Goal: Obtain resource: Obtain resource

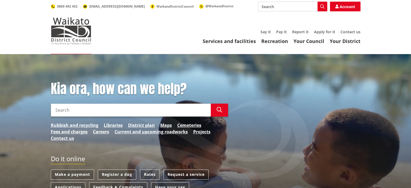
click at [81, 112] on input "Search" at bounding box center [131, 109] width 160 height 13
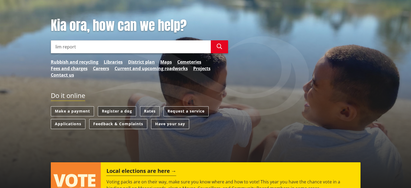
scroll to position [27, 0]
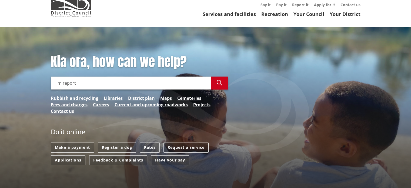
type input "lim report"
click at [218, 83] on icon "button" at bounding box center [219, 82] width 5 height 5
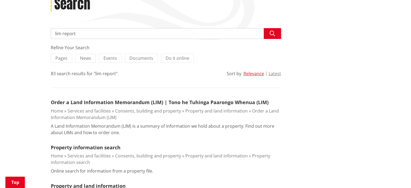
scroll to position [108, 0]
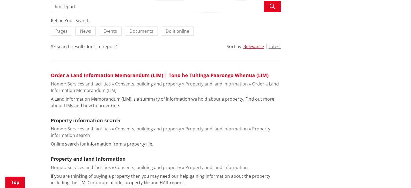
click at [97, 75] on link "Order a Land Information Memorandum (LIM) | Tono he Tuhinga Paarongo Whenua (LI…" at bounding box center [160, 75] width 218 height 6
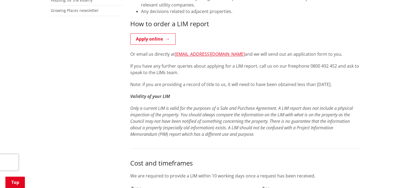
scroll to position [189, 0]
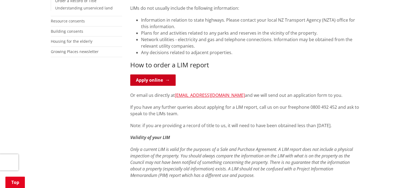
click at [146, 81] on link "Apply online" at bounding box center [152, 79] width 45 height 11
